Goal: Information Seeking & Learning: Learn about a topic

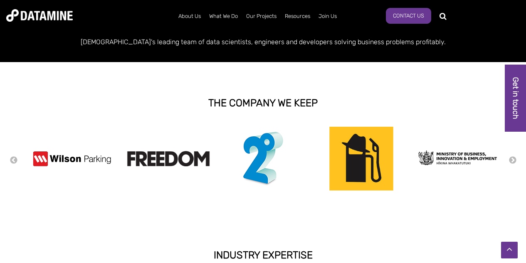
scroll to position [145, 0]
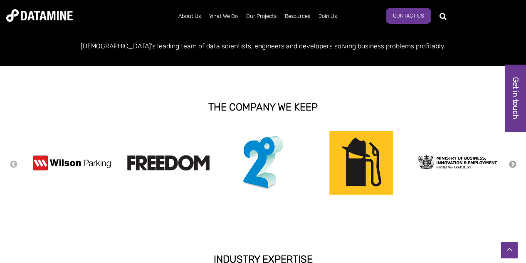
click at [512, 168] on button "Next" at bounding box center [513, 164] width 8 height 9
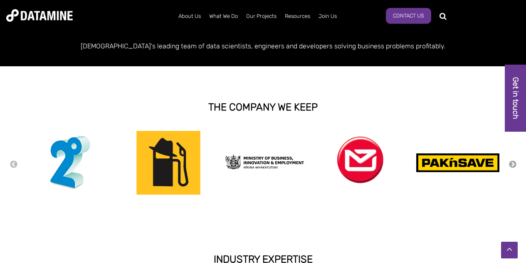
click at [511, 166] on button "Next" at bounding box center [513, 164] width 8 height 9
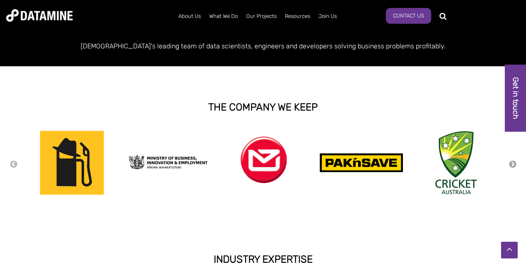
click at [511, 166] on button "Next" at bounding box center [513, 164] width 8 height 9
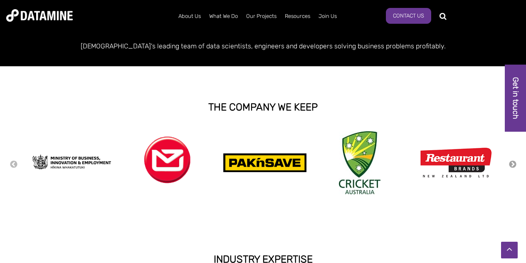
click at [511, 166] on button "Next" at bounding box center [513, 164] width 8 height 9
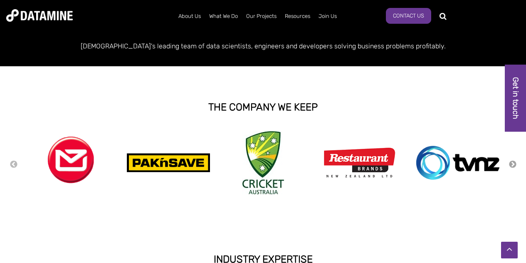
click at [511, 166] on button "Next" at bounding box center [513, 164] width 8 height 9
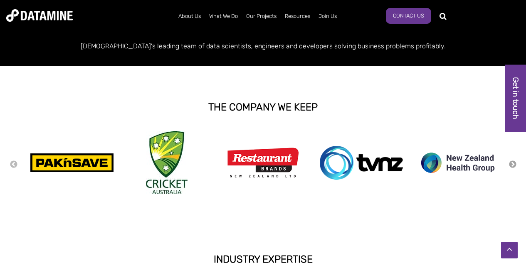
click at [511, 166] on button "Next" at bounding box center [513, 164] width 8 height 9
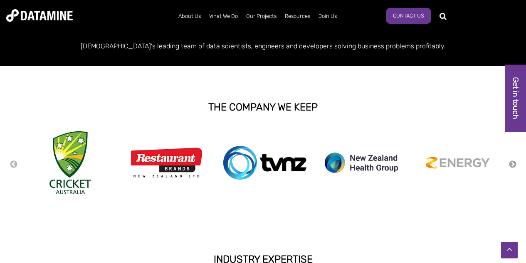
click at [511, 166] on button "Next" at bounding box center [513, 164] width 8 height 9
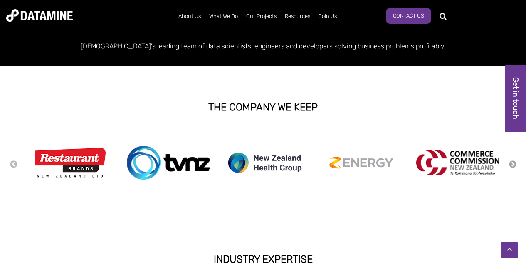
click at [511, 166] on button "Next" at bounding box center [513, 164] width 8 height 9
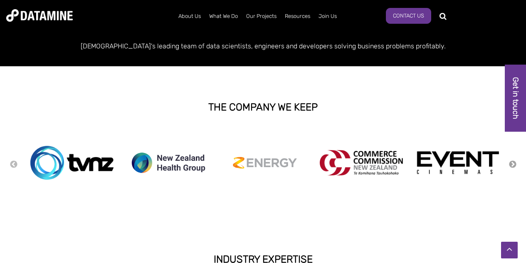
click at [511, 166] on button "Next" at bounding box center [513, 164] width 8 height 9
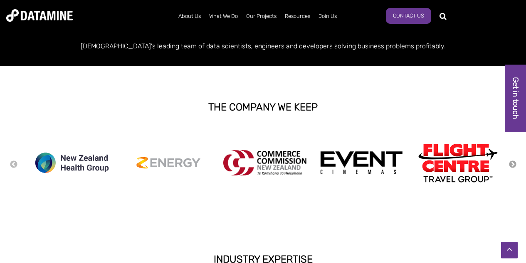
click at [511, 161] on button "Next" at bounding box center [513, 164] width 8 height 9
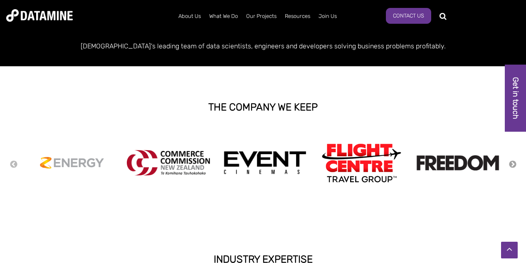
click at [511, 161] on button "Next" at bounding box center [513, 164] width 8 height 9
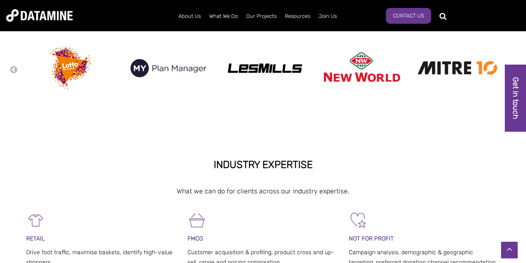
scroll to position [0, 0]
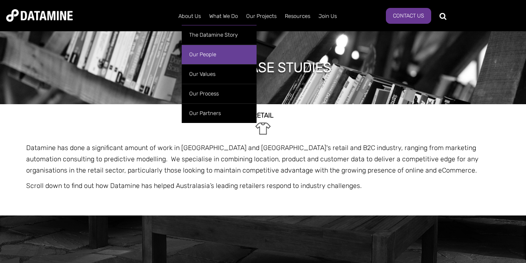
click at [200, 53] on link "Our People" at bounding box center [219, 55] width 75 height 20
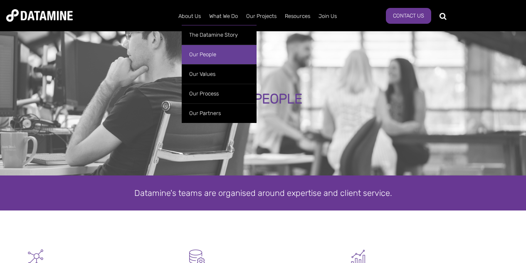
click at [201, 53] on link "Our People" at bounding box center [219, 55] width 75 height 20
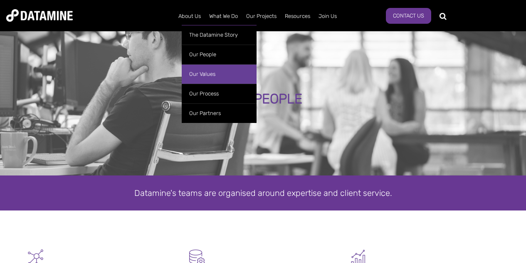
click at [196, 74] on link "Our Values" at bounding box center [219, 74] width 75 height 20
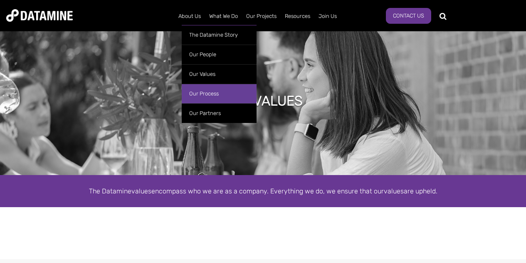
click at [206, 90] on link "Our Process" at bounding box center [219, 94] width 75 height 20
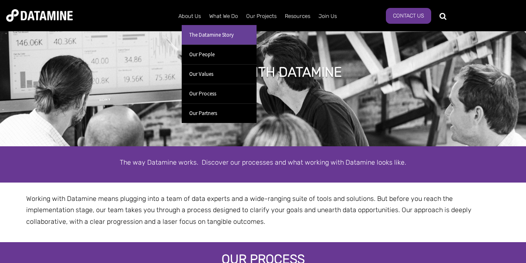
click at [197, 32] on link "The Datamine Story" at bounding box center [219, 35] width 75 height 20
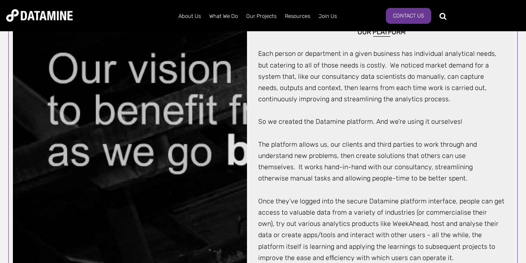
scroll to position [427, 0]
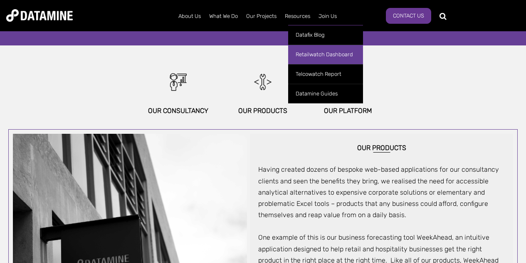
click at [315, 59] on link "Retailwatch Dashboard" at bounding box center [325, 55] width 75 height 20
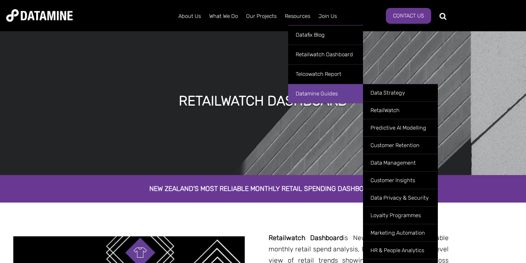
click at [316, 91] on link "Datamine Guides" at bounding box center [325, 94] width 75 height 20
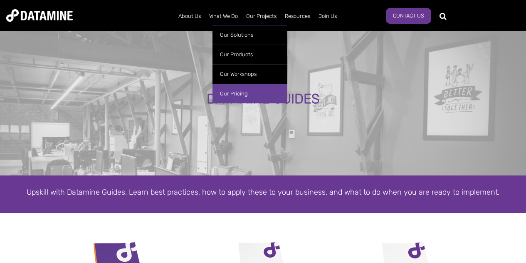
click at [240, 92] on link "Our Pricing" at bounding box center [250, 94] width 75 height 20
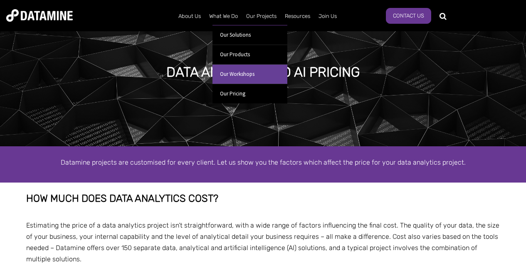
click at [250, 72] on link "Our Workshops" at bounding box center [250, 74] width 75 height 20
